Goal: Check status: Check status

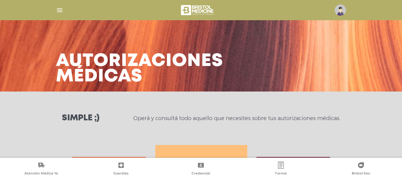
scroll to position [264, 0]
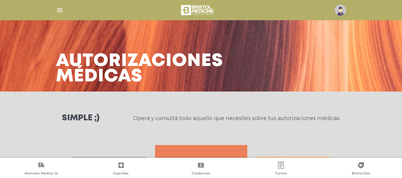
scroll to position [120, 0]
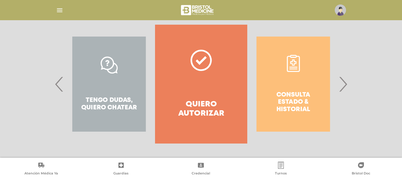
click at [342, 86] on span "›" at bounding box center [343, 84] width 12 height 32
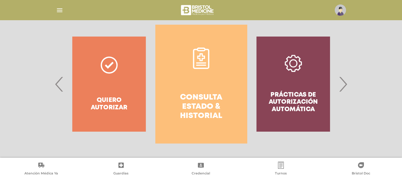
click at [208, 54] on icon at bounding box center [200, 58] width 21 height 21
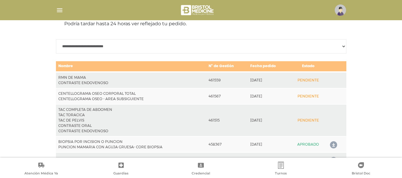
scroll to position [302, 0]
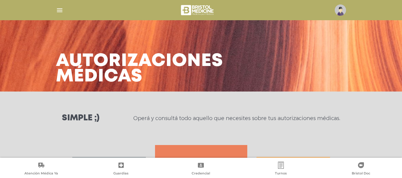
scroll to position [120, 0]
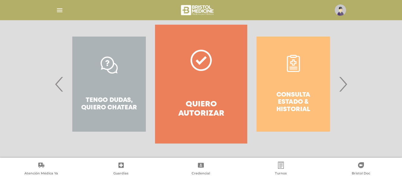
click at [341, 94] on span "›" at bounding box center [343, 84] width 12 height 32
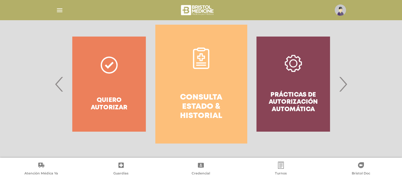
click at [234, 66] on link "Consulta estado & historial" at bounding box center [201, 84] width 92 height 119
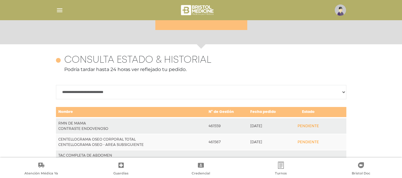
scroll to position [264, 0]
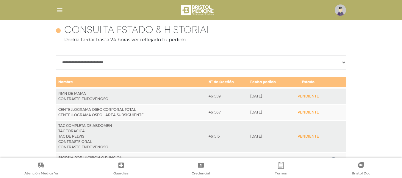
drag, startPoint x: 400, startPoint y: 117, endPoint x: 401, endPoint y: 135, distance: 18.2
click at [401, 137] on div "**********" at bounding box center [201, 104] width 402 height 181
drag, startPoint x: 402, startPoint y: 128, endPoint x: 406, endPoint y: 146, distance: 18.4
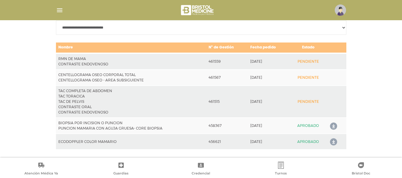
scroll to position [302, 0]
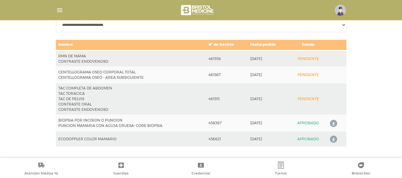
drag, startPoint x: 60, startPoint y: 55, endPoint x: 113, endPoint y: 62, distance: 53.2
click at [113, 62] on td "RMN DE MAMA CONTRASTE ENDOVENOSO" at bounding box center [131, 59] width 151 height 16
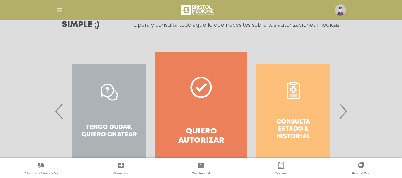
scroll to position [96, 0]
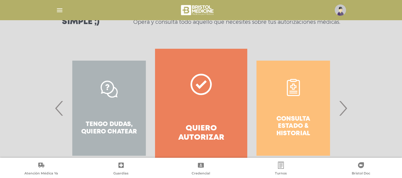
click at [344, 110] on span "›" at bounding box center [343, 108] width 12 height 32
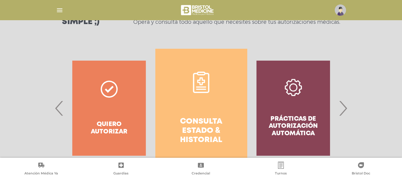
click at [198, 88] on icon at bounding box center [200, 82] width 21 height 21
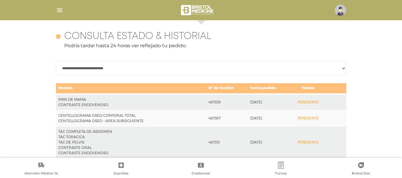
scroll to position [264, 0]
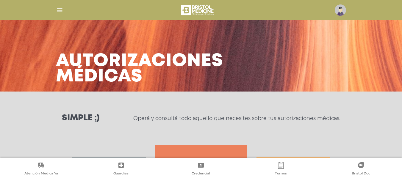
scroll to position [120, 0]
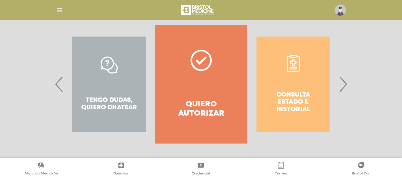
click at [343, 79] on span "›" at bounding box center [343, 84] width 12 height 32
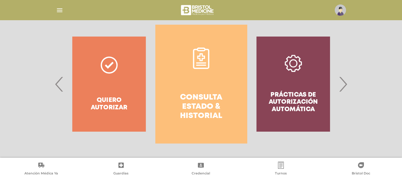
click at [343, 79] on span "›" at bounding box center [343, 84] width 12 height 32
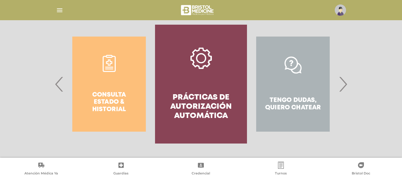
click at [54, 85] on span "‹" at bounding box center [60, 84] width 12 height 32
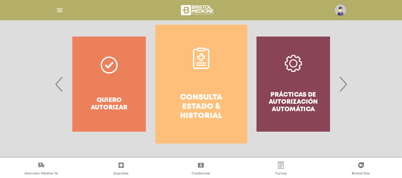
click at [195, 62] on icon at bounding box center [200, 58] width 21 height 21
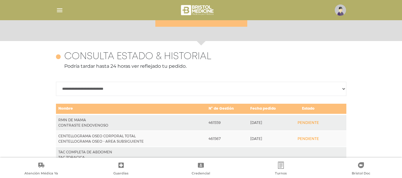
scroll to position [264, 0]
